Goal: Task Accomplishment & Management: Manage account settings

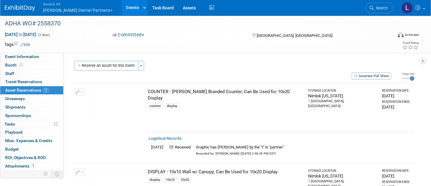
click at [62, 6] on span "Nimlok KY" at bounding box center [78, 4] width 70 height 6
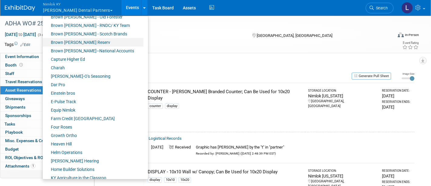
scroll to position [101, 0]
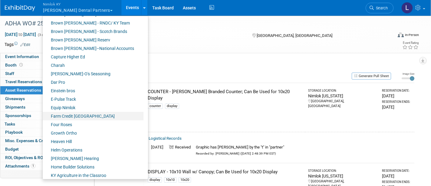
click at [83, 116] on link "Farm Credit [GEOGRAPHIC_DATA]" at bounding box center [93, 116] width 101 height 8
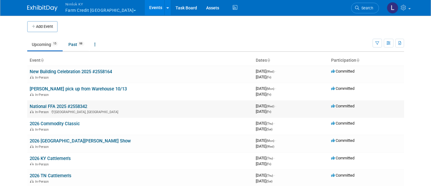
click at [74, 104] on link "National FFA 2025 #2558342" at bounding box center [58, 106] width 57 height 5
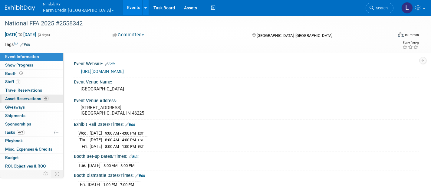
click at [36, 98] on span "Asset Reservations 47" at bounding box center [27, 98] width 44 height 5
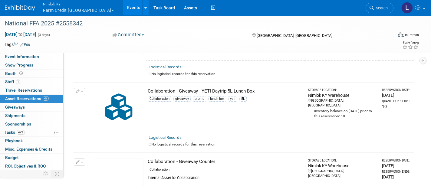
scroll to position [1555, 0]
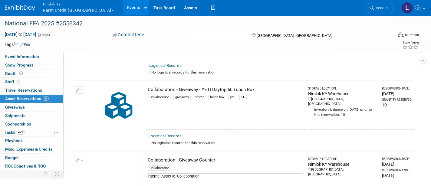
click at [125, 92] on img at bounding box center [119, 105] width 50 height 38
click at [179, 8] on link "Assets" at bounding box center [190, 7] width 22 height 15
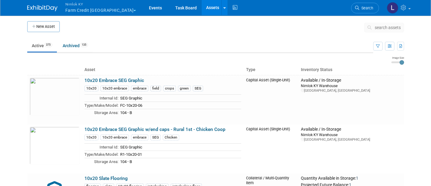
click at [384, 27] on span "search assets" at bounding box center [387, 27] width 26 height 5
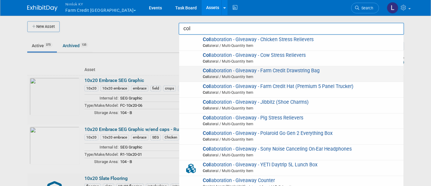
scroll to position [1349, 0]
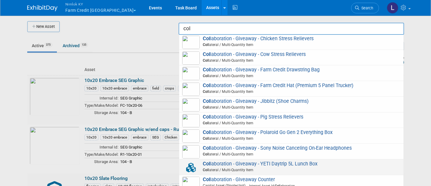
click at [190, 161] on img at bounding box center [191, 167] width 18 height 13
type input "Collaboration - Giveaway - YETI Daytrip 5L Lunch Box"
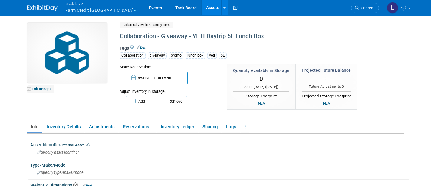
click at [45, 88] on link "Edit Images" at bounding box center [40, 89] width 27 height 8
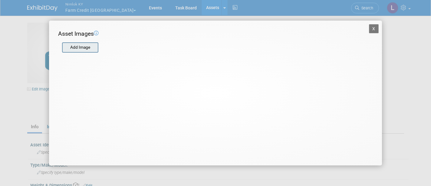
click at [83, 46] on input "file" at bounding box center [62, 47] width 72 height 9
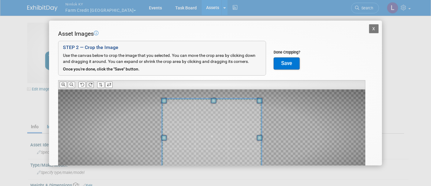
click at [92, 83] on icon at bounding box center [90, 85] width 4 height 4
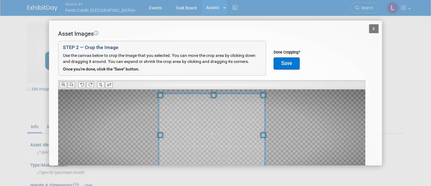
click at [214, 93] on span at bounding box center [212, 95] width 5 height 5
click at [155, 134] on span at bounding box center [155, 134] width 5 height 5
click at [286, 61] on button "Save" at bounding box center [286, 63] width 26 height 12
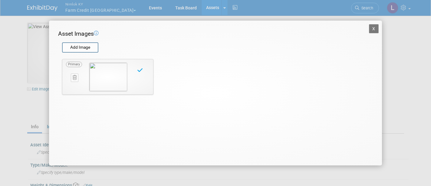
click at [374, 27] on button "X" at bounding box center [374, 28] width 10 height 9
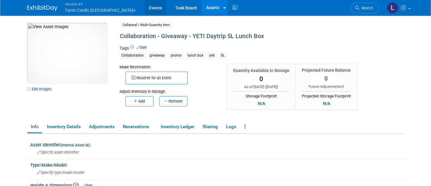
click at [144, 6] on link "Events" at bounding box center [155, 7] width 22 height 15
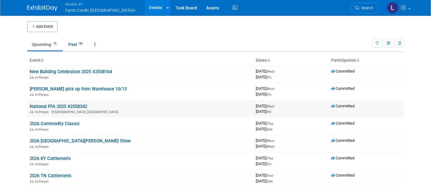
click at [63, 104] on link "National FFA 2025 #2558342" at bounding box center [58, 106] width 57 height 5
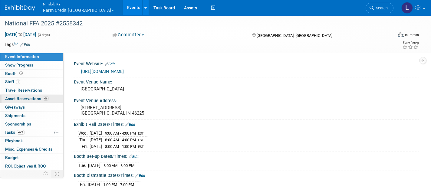
click at [31, 96] on span "Asset Reservations 47" at bounding box center [27, 98] width 44 height 5
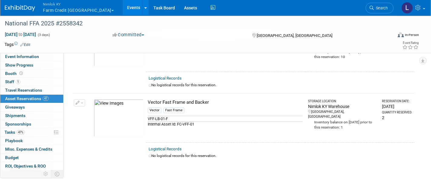
scroll to position [3237, 0]
